Goal: Navigation & Orientation: Find specific page/section

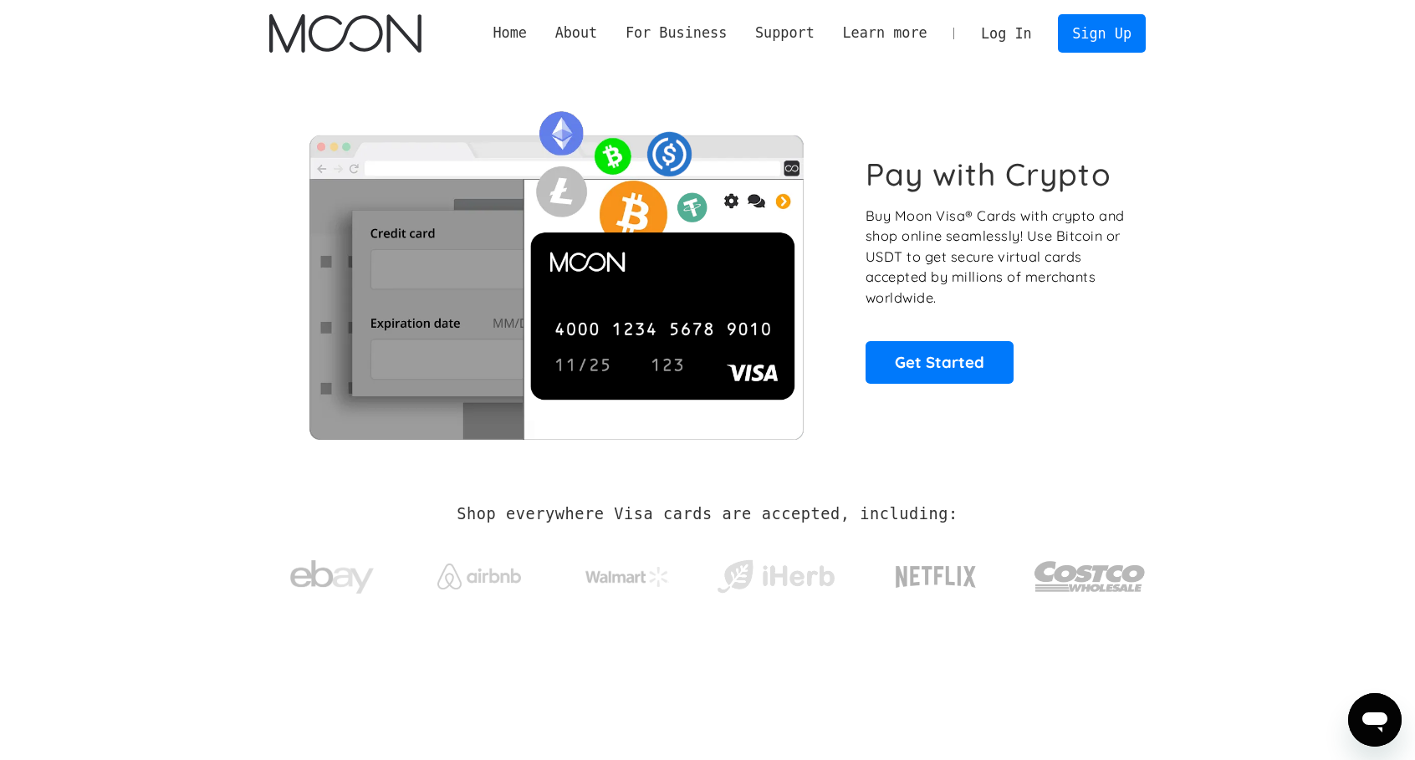
click at [1005, 37] on link "Log In" at bounding box center [1006, 33] width 79 height 37
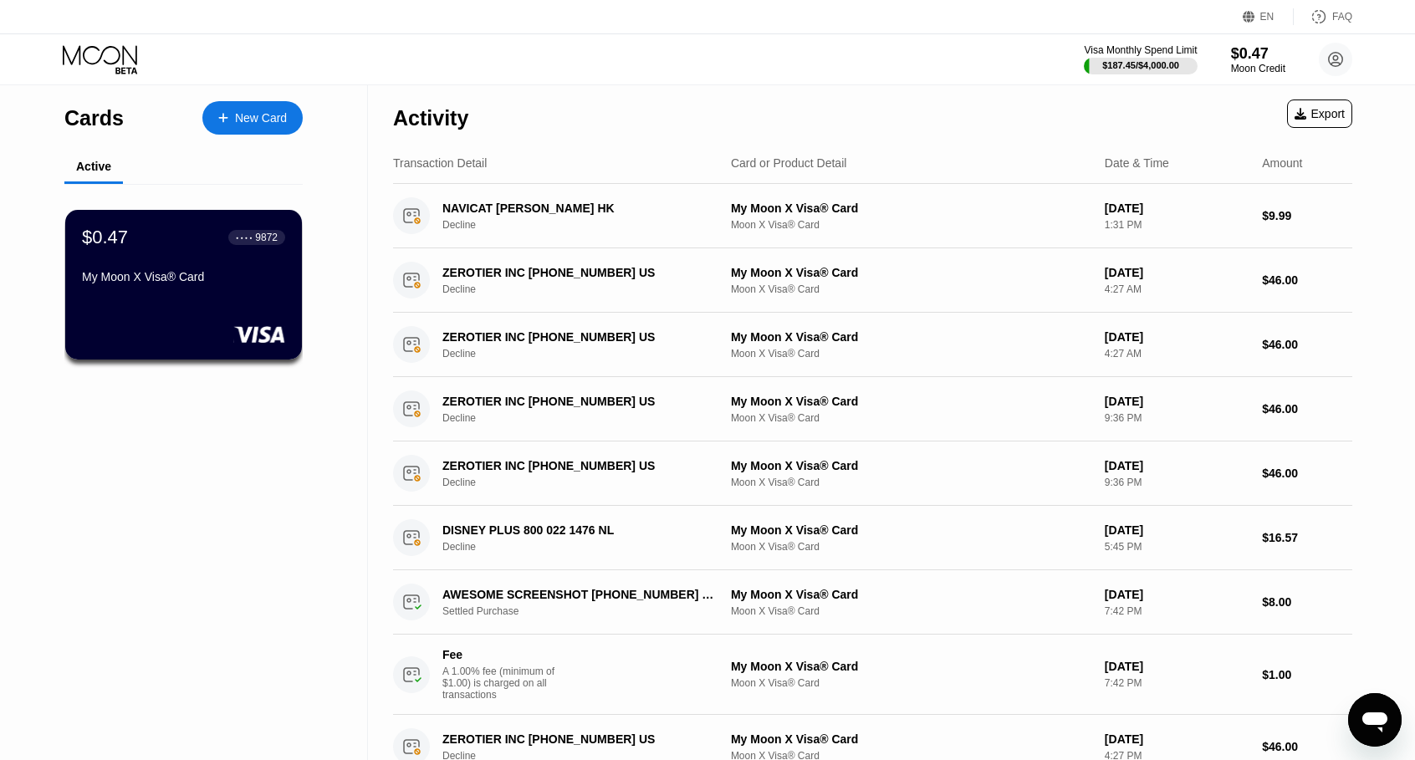
click at [93, 64] on icon at bounding box center [100, 54] width 74 height 19
click at [95, 62] on icon at bounding box center [100, 54] width 74 height 19
click at [84, 125] on div "Cards" at bounding box center [93, 118] width 59 height 24
click at [80, 62] on icon at bounding box center [102, 59] width 78 height 29
drag, startPoint x: 80, startPoint y: 62, endPoint x: 99, endPoint y: 58, distance: 18.9
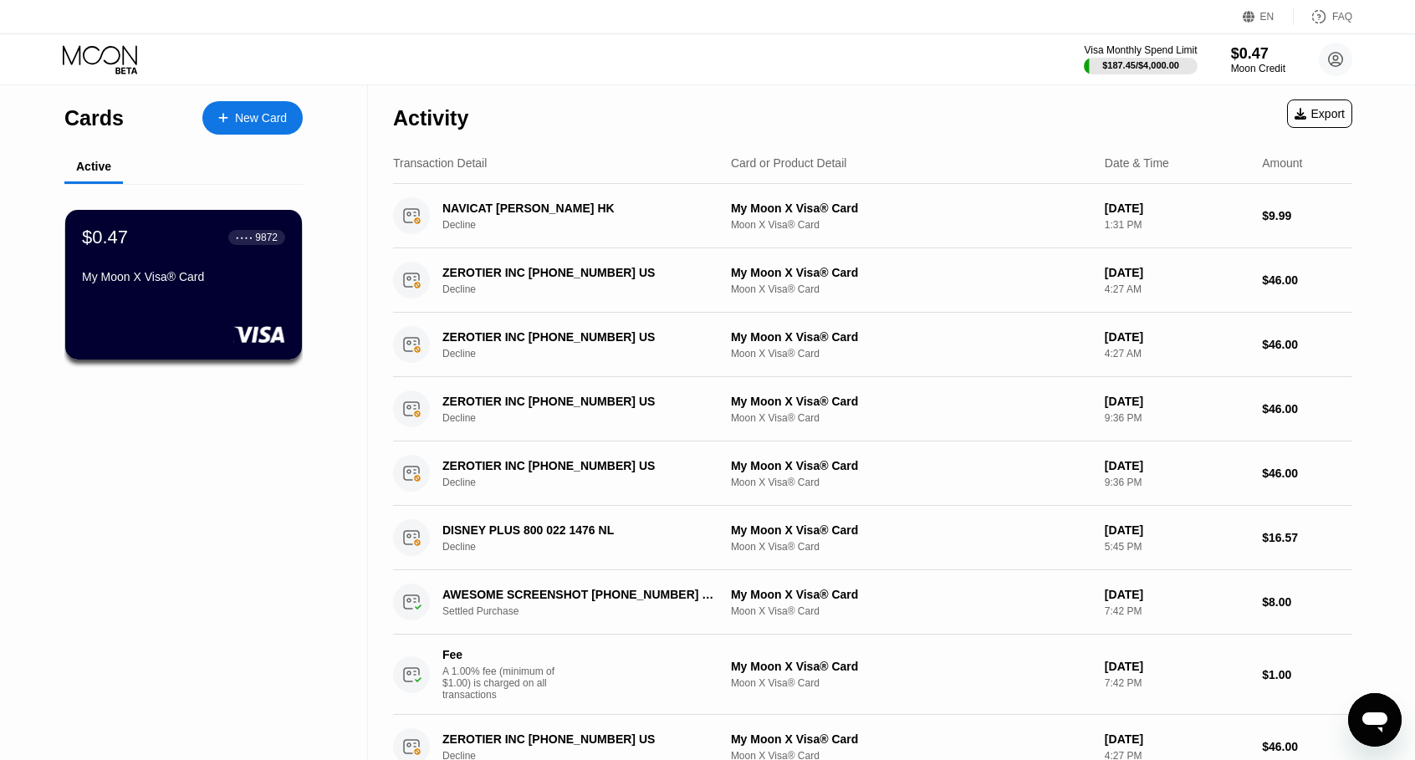
click at [80, 63] on icon at bounding box center [100, 54] width 74 height 19
click at [1328, 49] on circle at bounding box center [1335, 59] width 33 height 33
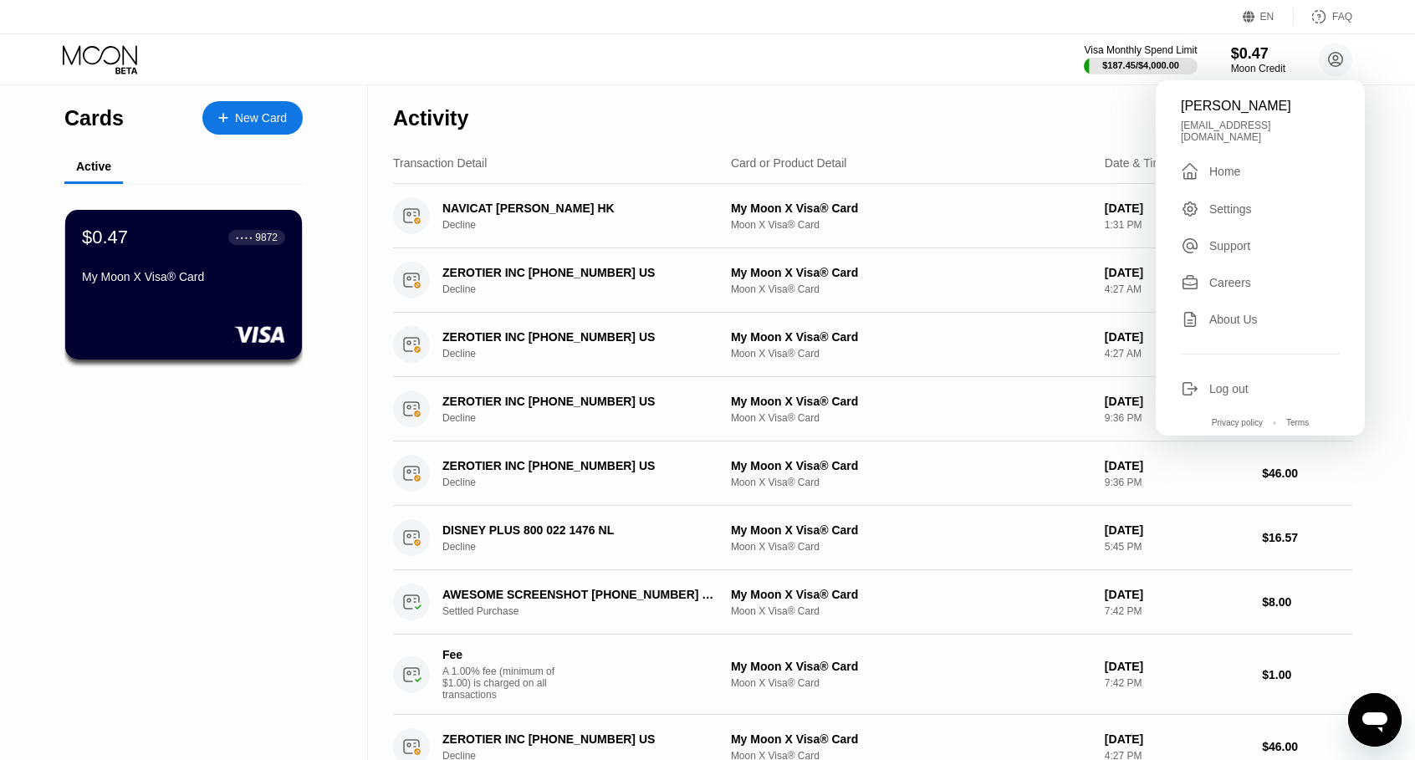
click at [1231, 170] on div "Home" at bounding box center [1225, 171] width 31 height 13
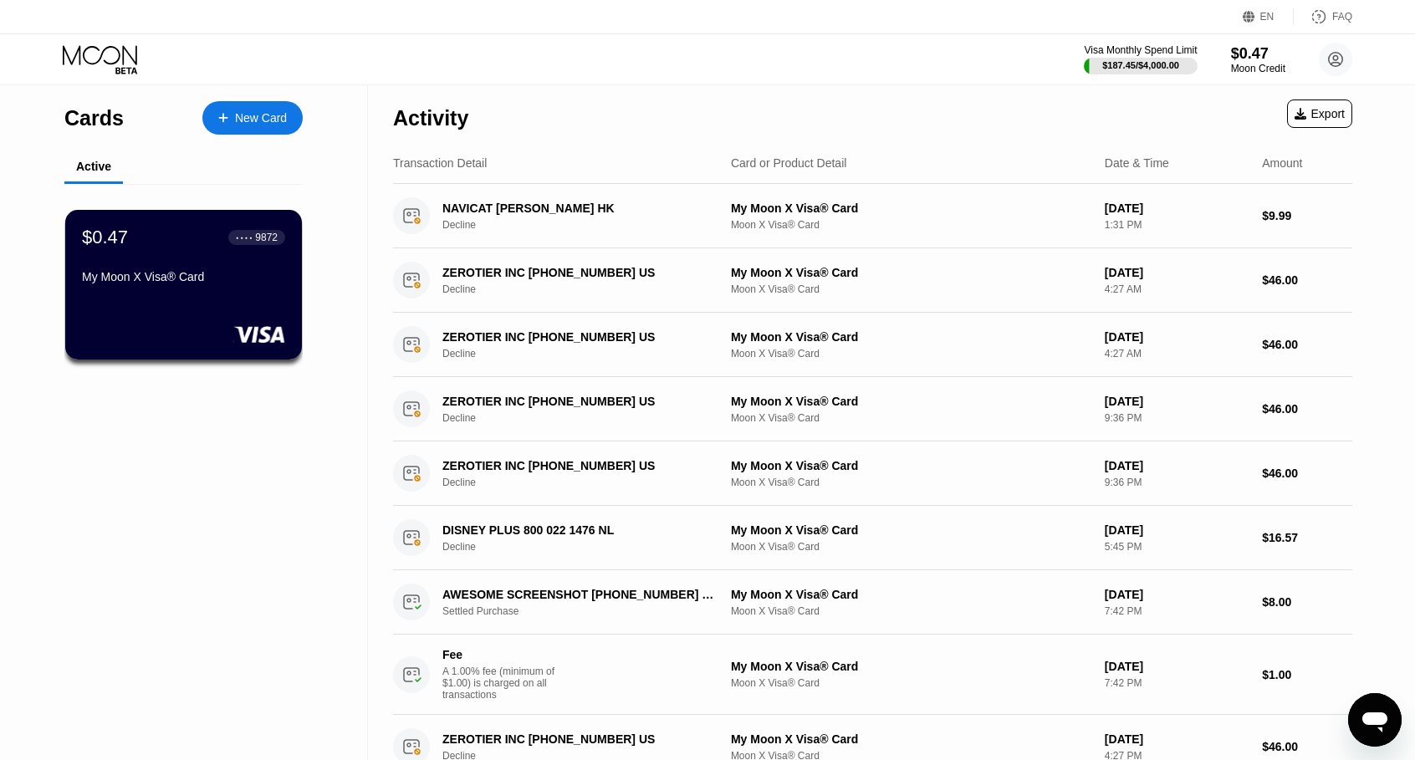
click at [1359, 58] on div "Visa Monthly Spend Limit $187.45 / $4,000.00 $0.47 Moon Credit jia wu jiawu033@…" at bounding box center [707, 59] width 1415 height 50
click at [1319, 54] on icon at bounding box center [1335, 59] width 33 height 33
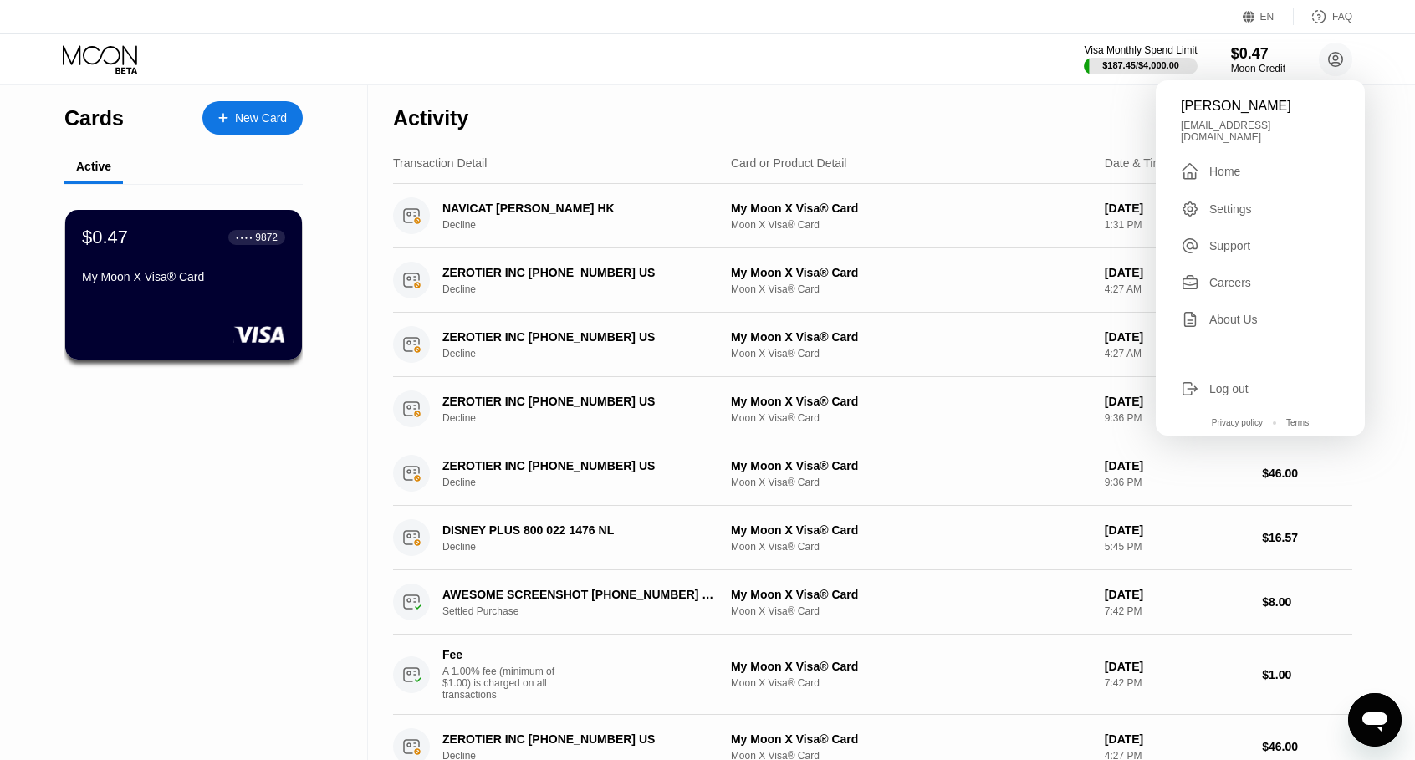
click at [1252, 200] on div "Settings" at bounding box center [1260, 209] width 159 height 18
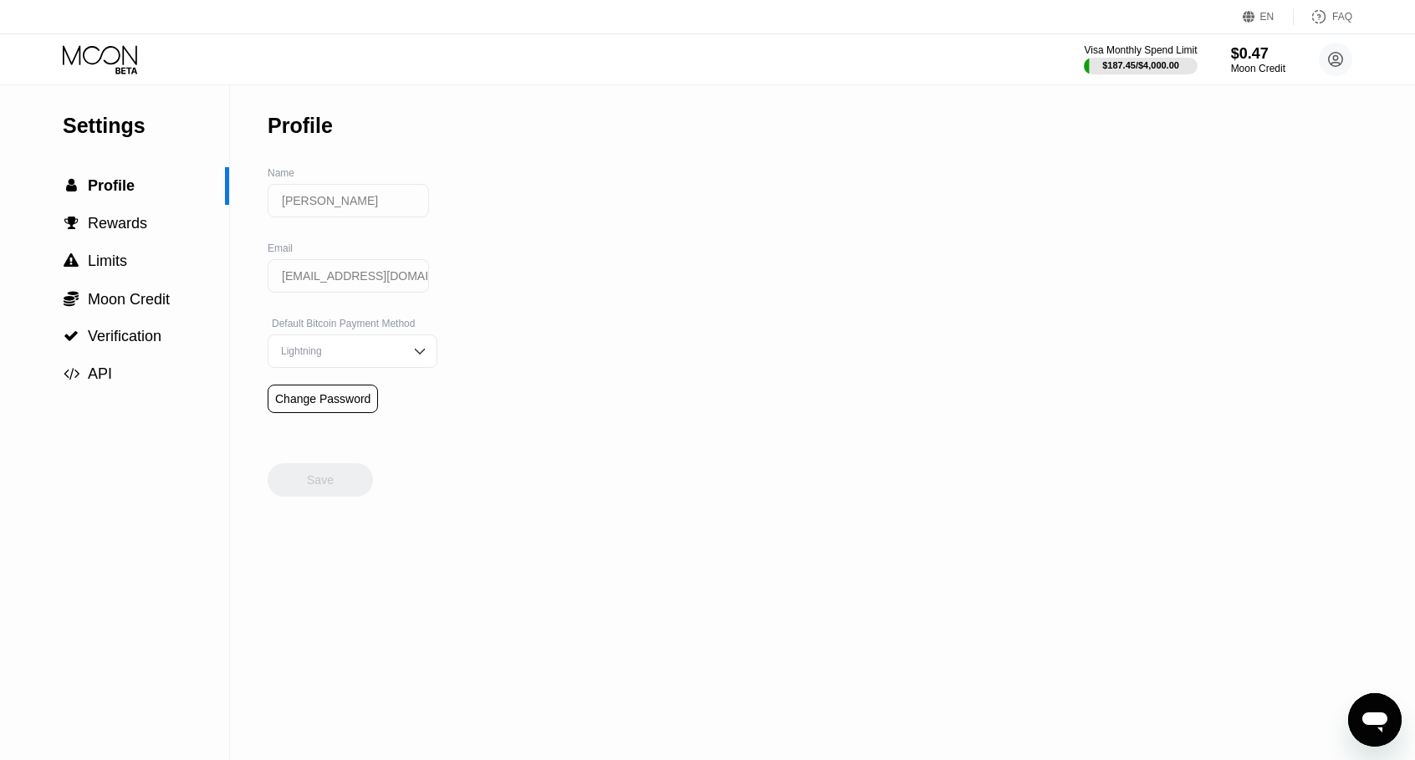
click at [109, 124] on div "Settings" at bounding box center [146, 126] width 166 height 24
click at [124, 50] on icon at bounding box center [102, 59] width 78 height 29
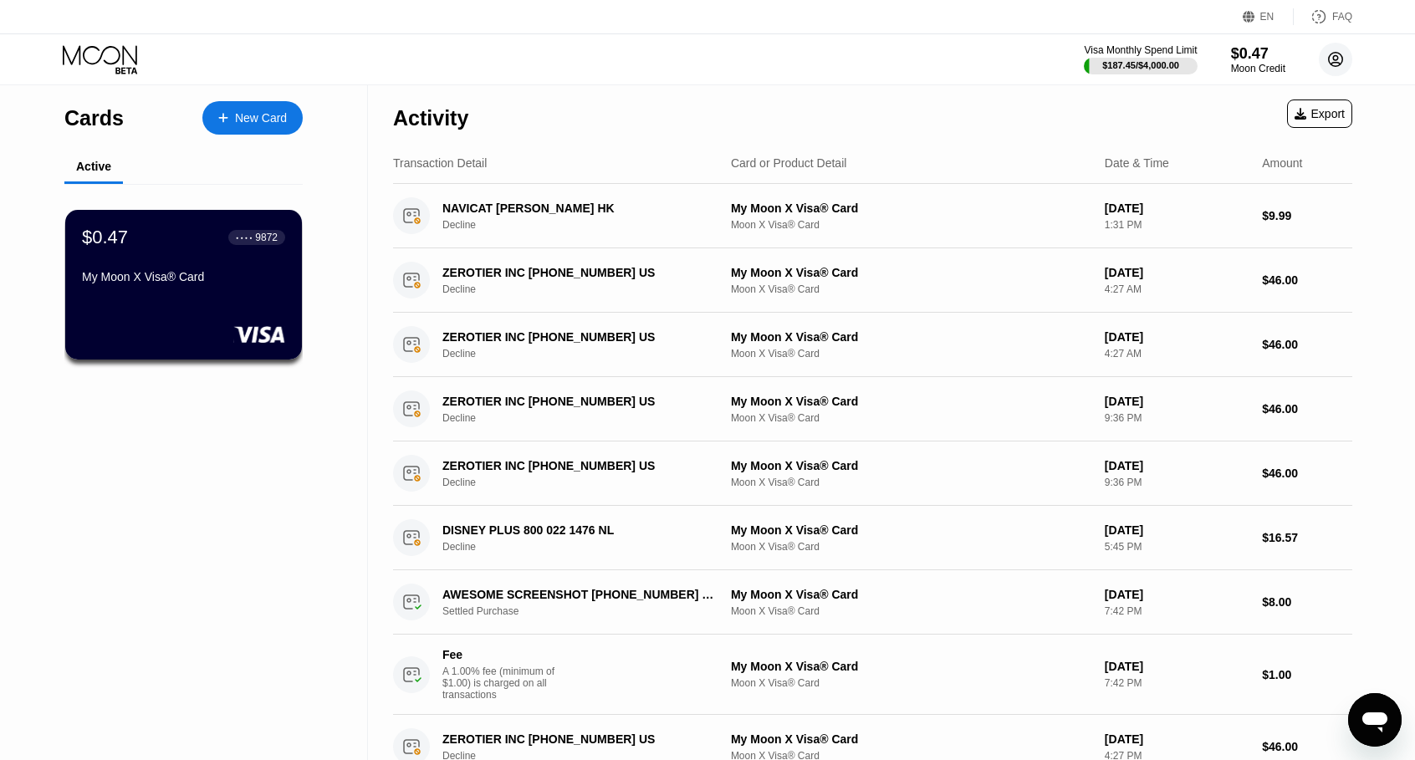
click at [1328, 61] on circle at bounding box center [1335, 59] width 33 height 33
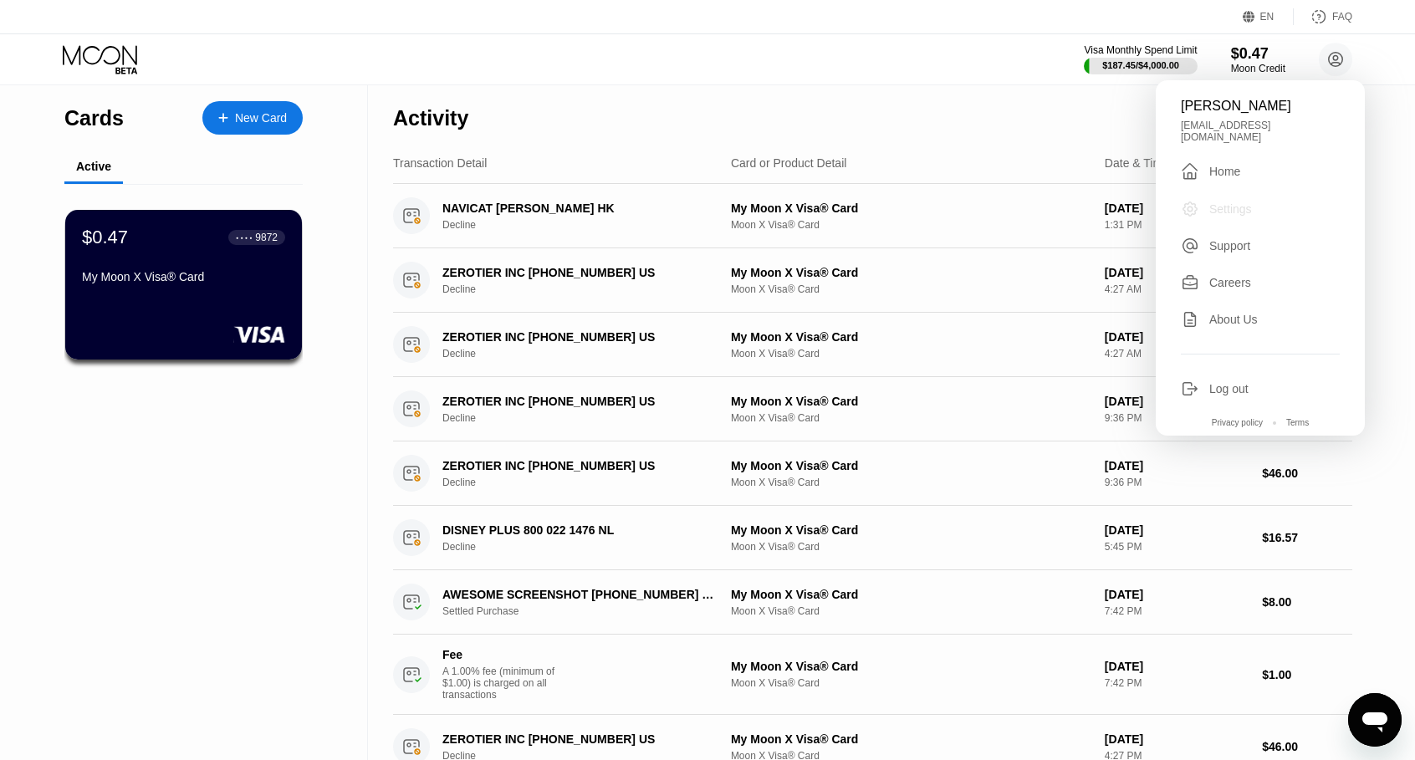
click at [1245, 203] on div "Settings" at bounding box center [1231, 208] width 43 height 13
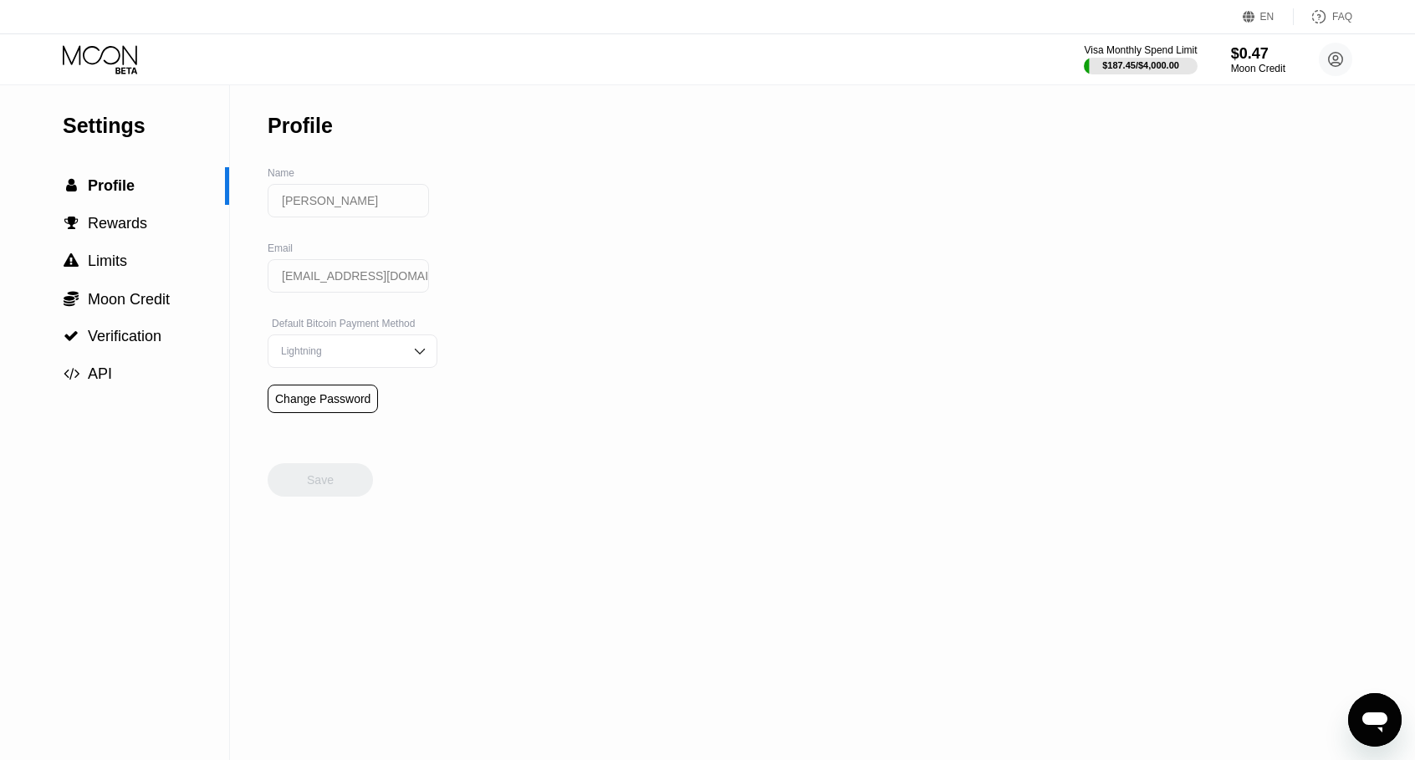
click at [105, 63] on icon at bounding box center [102, 59] width 78 height 29
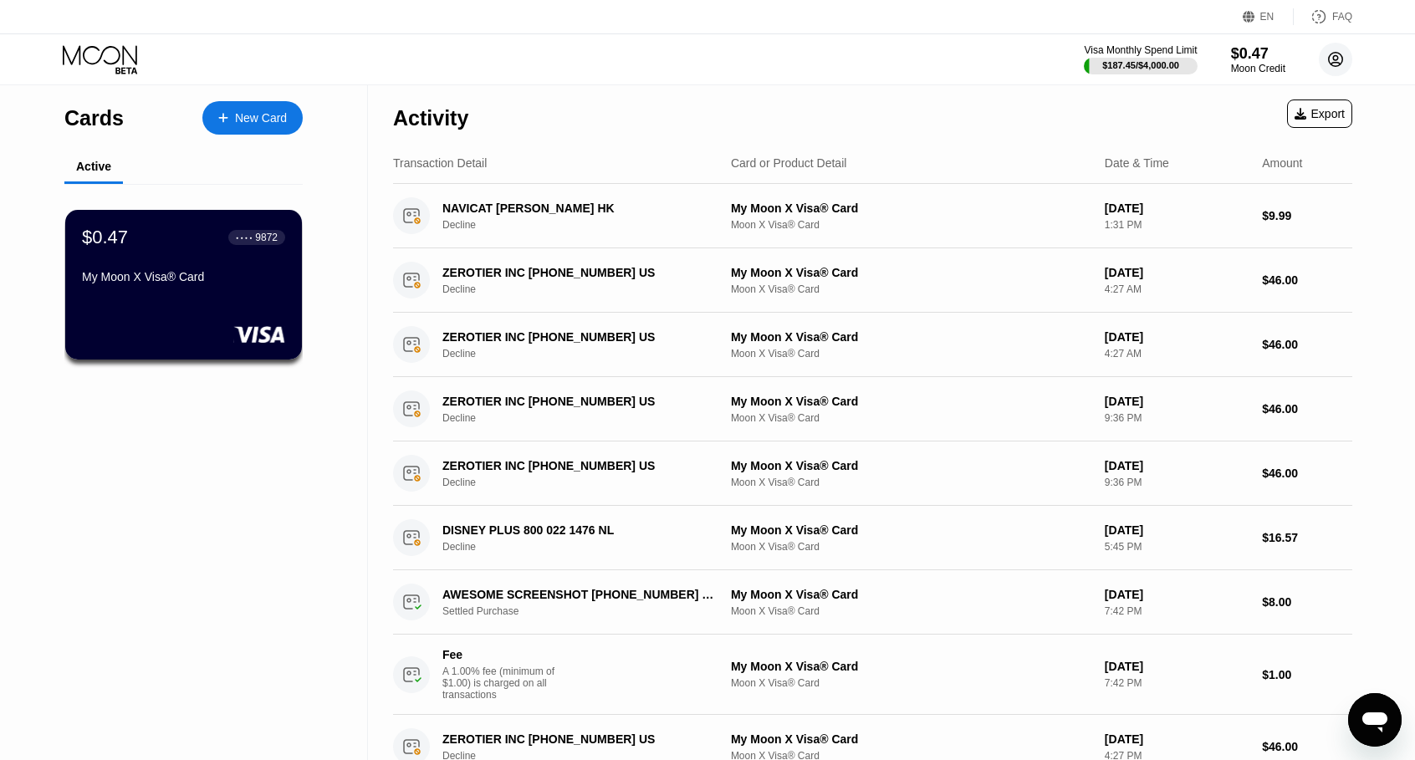
click at [1330, 54] on icon at bounding box center [1336, 60] width 14 height 14
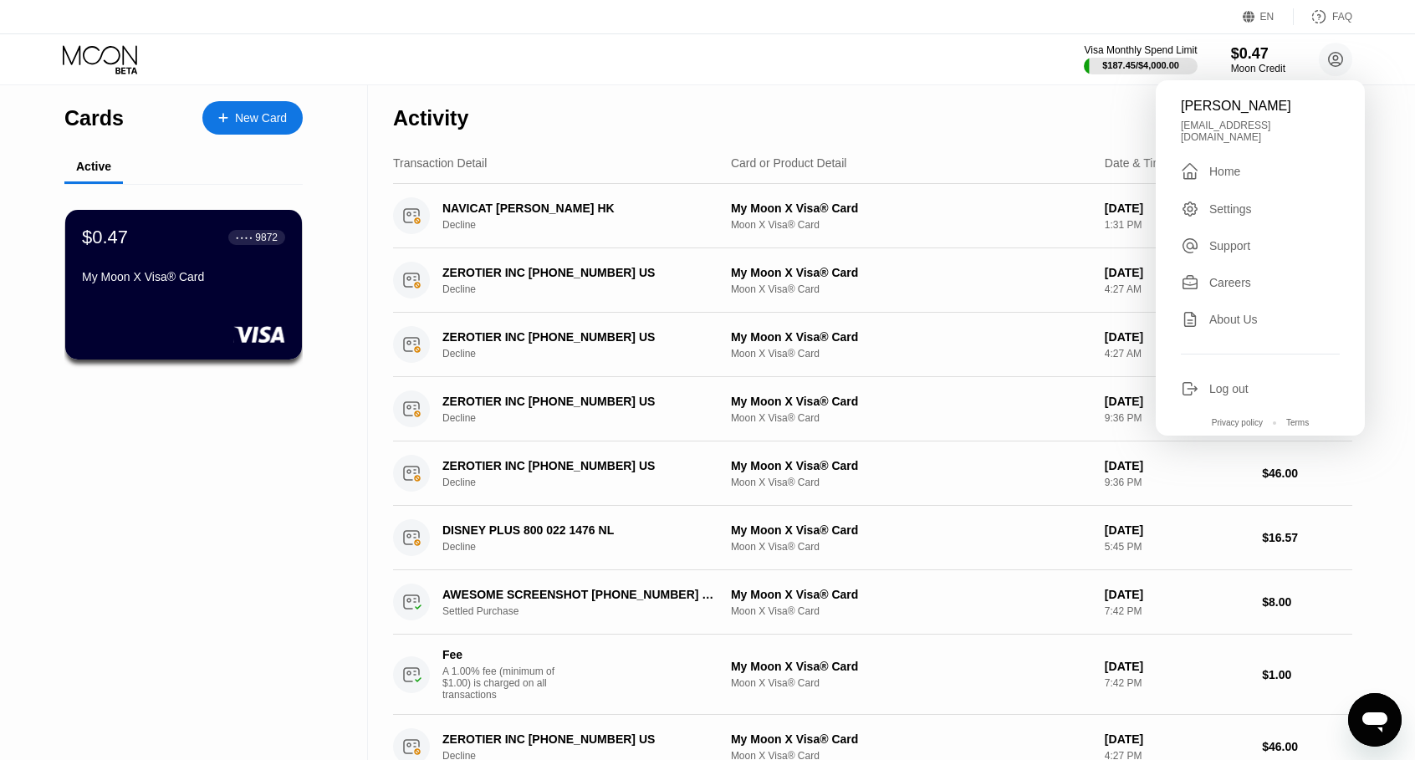
click at [1191, 116] on div "jia wu jiawu033@gmail.com  Home Settings Support Careers About Us Log out Priv…" at bounding box center [1260, 258] width 209 height 356
click at [1218, 151] on div "jia wu jiawu033@gmail.com  Home Settings Support Careers About Us Log out Priv…" at bounding box center [1260, 258] width 209 height 356
click at [1221, 165] on div "Home" at bounding box center [1225, 171] width 31 height 13
